Goal: Information Seeking & Learning: Learn about a topic

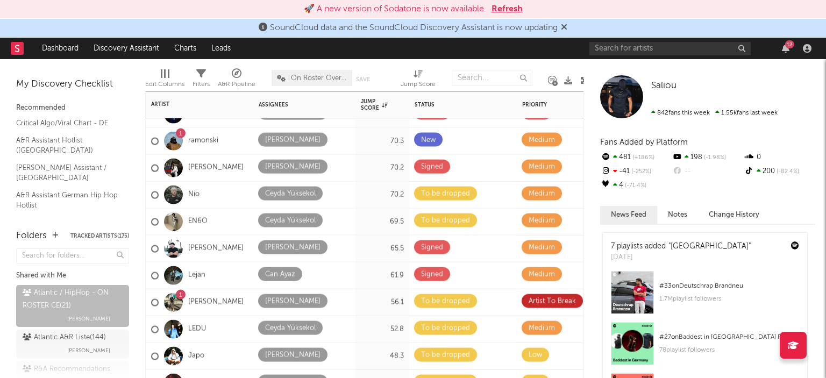
click at [202, 316] on div "LEDU" at bounding box center [178, 328] width 55 height 31
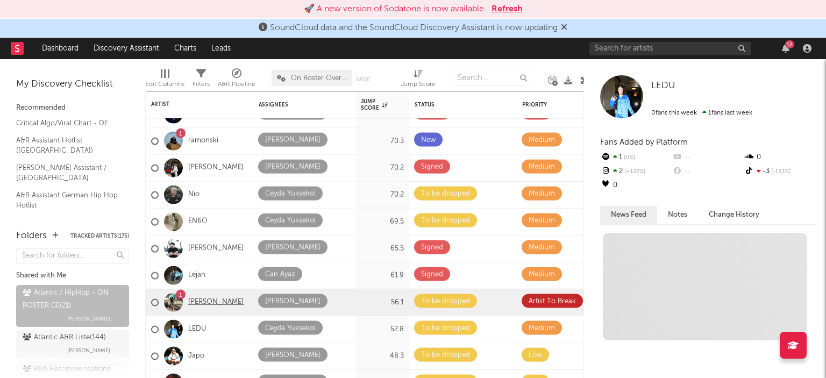
click at [209, 303] on link "[PERSON_NAME]" at bounding box center [215, 302] width 55 height 9
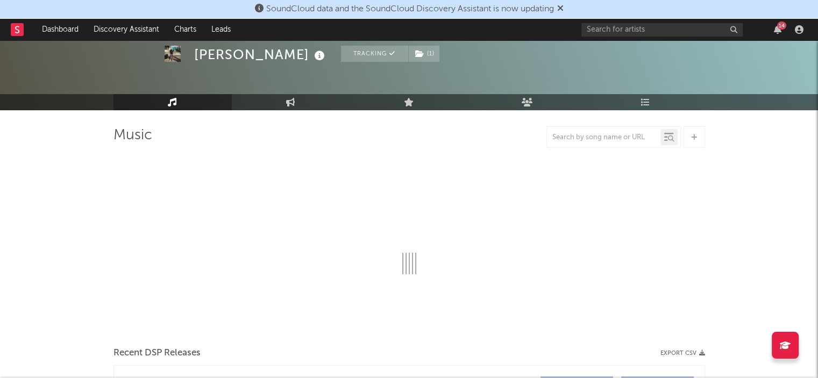
select select "6m"
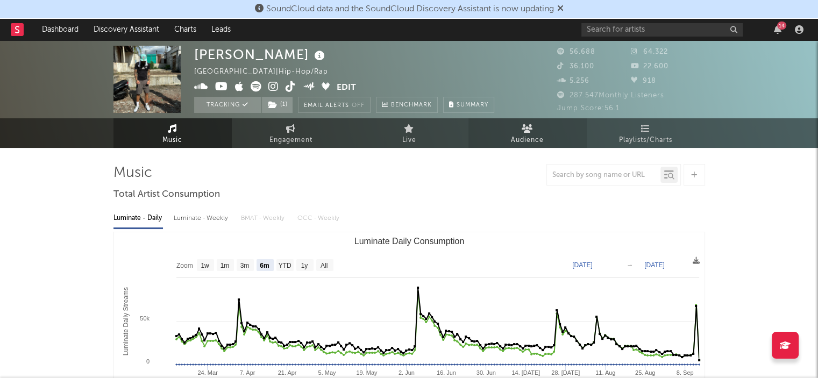
click at [477, 137] on link "Audience" at bounding box center [527, 133] width 118 height 30
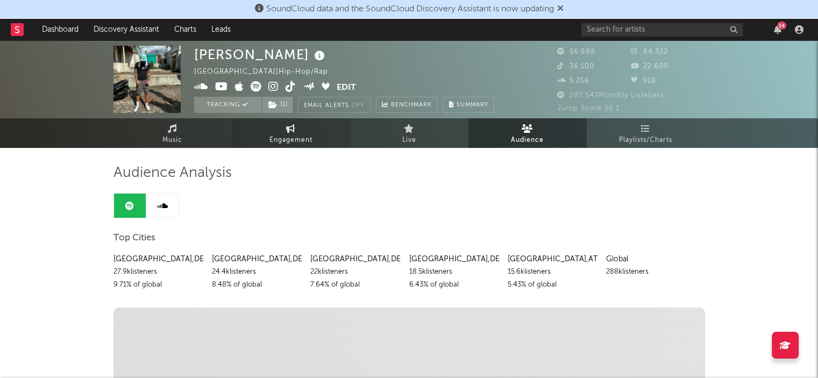
click at [291, 141] on span "Engagement" at bounding box center [290, 140] width 43 height 13
select select "1w"
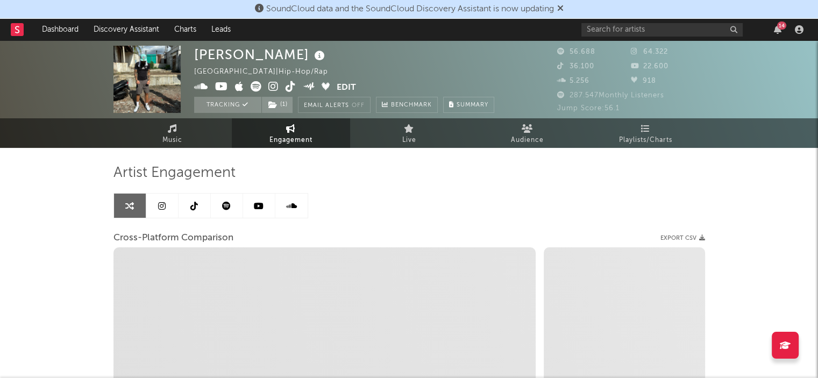
click at [221, 206] on link at bounding box center [227, 206] width 32 height 24
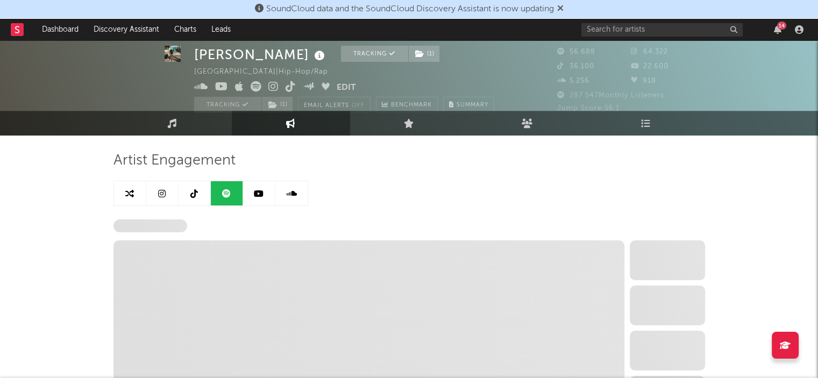
select select "6m"
select select "1w"
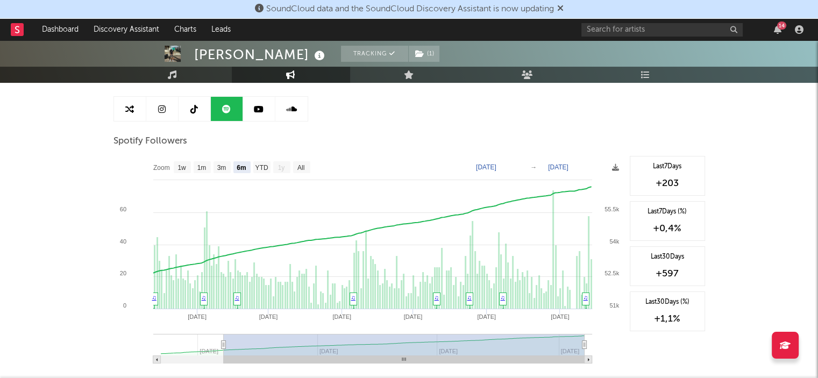
scroll to position [99, 0]
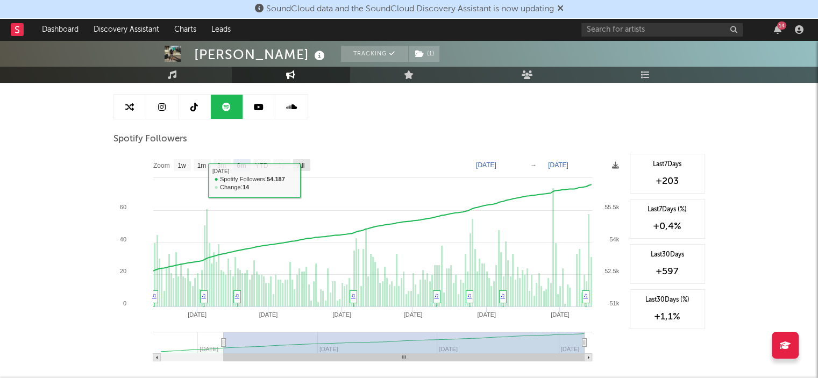
click at [300, 159] on rect at bounding box center [301, 165] width 17 height 12
select select "All"
type input "[DATE]"
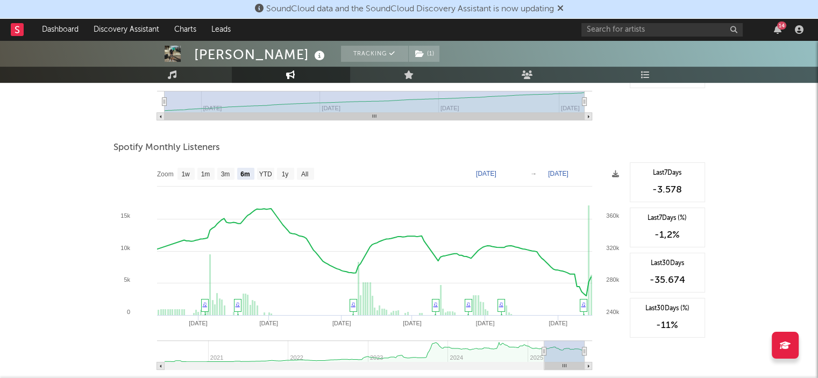
scroll to position [341, 0]
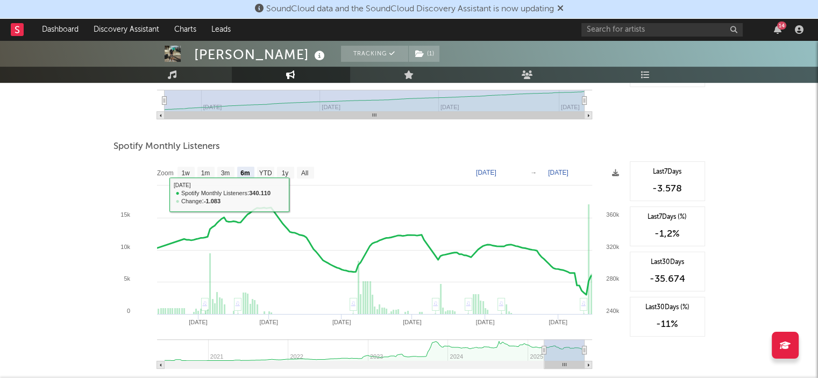
click at [302, 178] on rect at bounding box center [368, 268] width 511 height 215
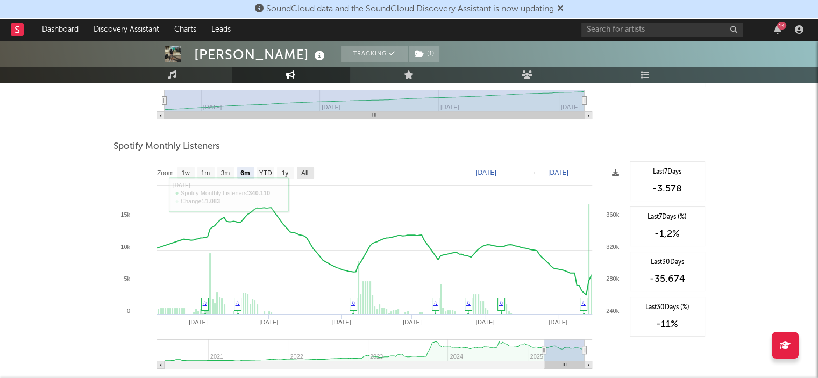
click at [305, 171] on text "All" at bounding box center [303, 173] width 7 height 8
select select "All"
type input "[DATE]"
